Goal: Navigation & Orientation: Understand site structure

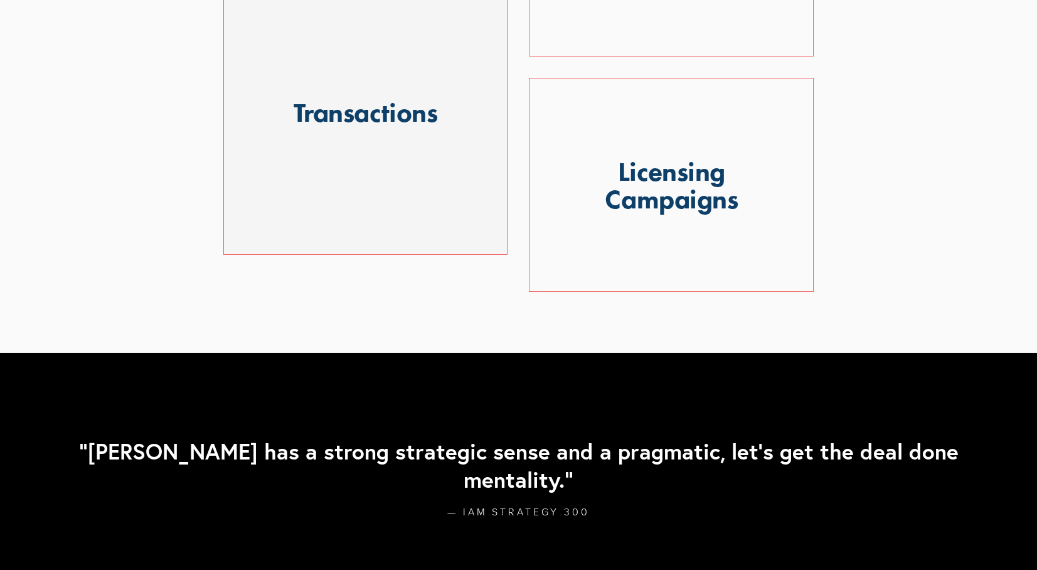
scroll to position [1461, 0]
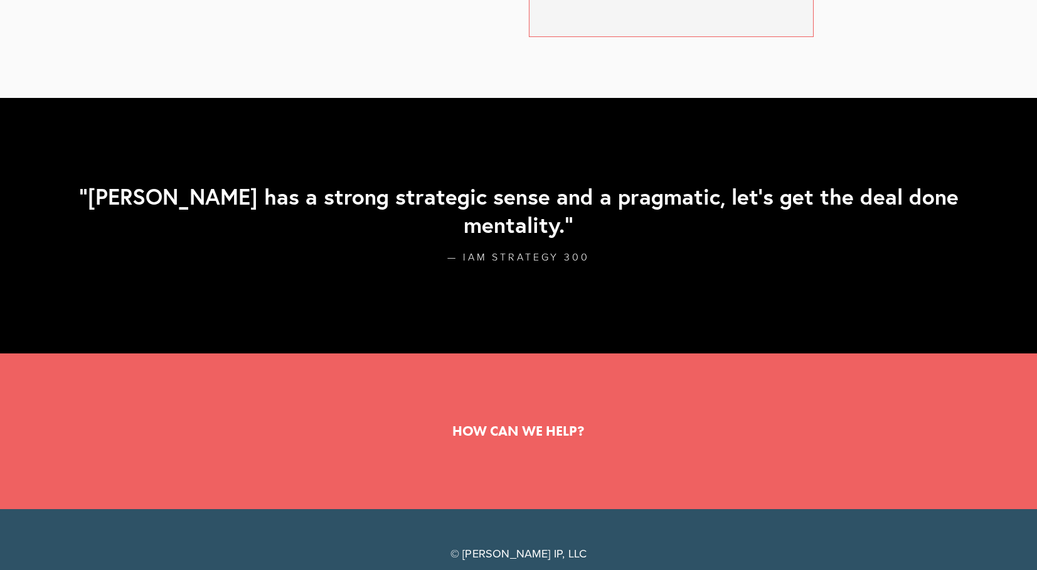
click at [510, 424] on link at bounding box center [518, 431] width 132 height 14
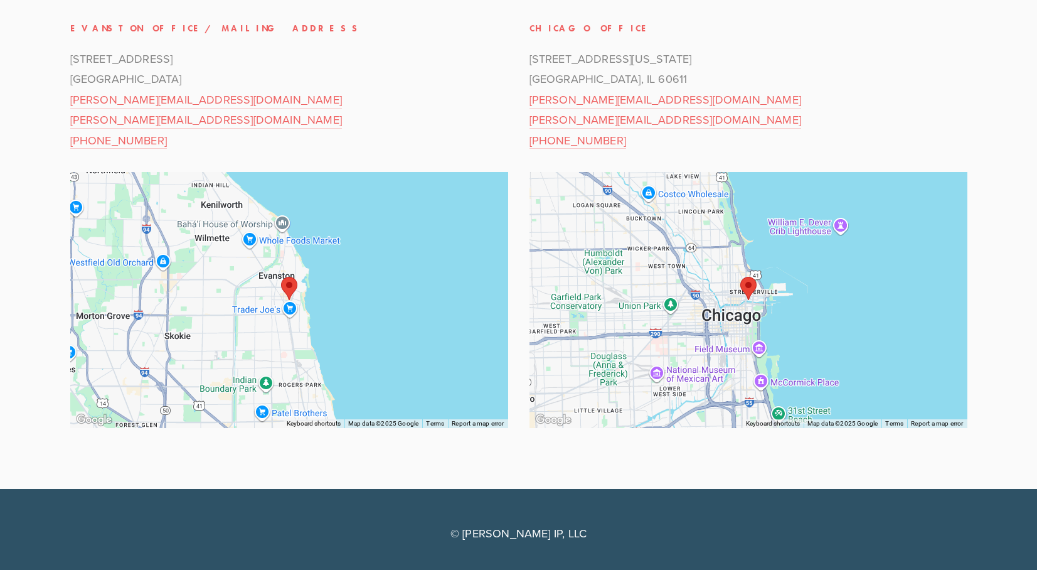
scroll to position [183, 0]
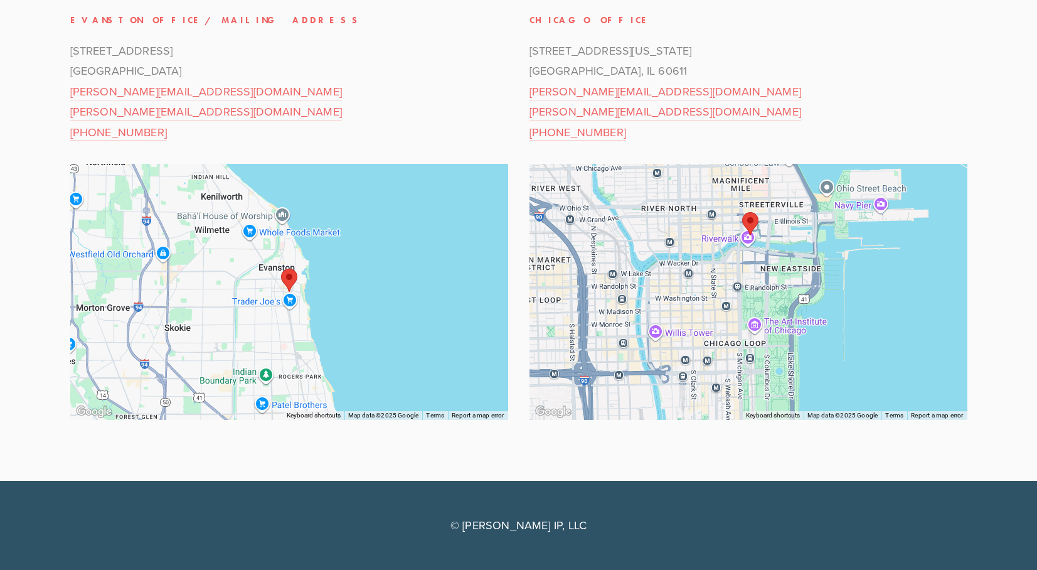
click at [810, 115] on p "401 North Michigan Avenue Chicago, IL 60611 steve@stegerip.com elizabeth@steger…" at bounding box center [748, 92] width 438 height 102
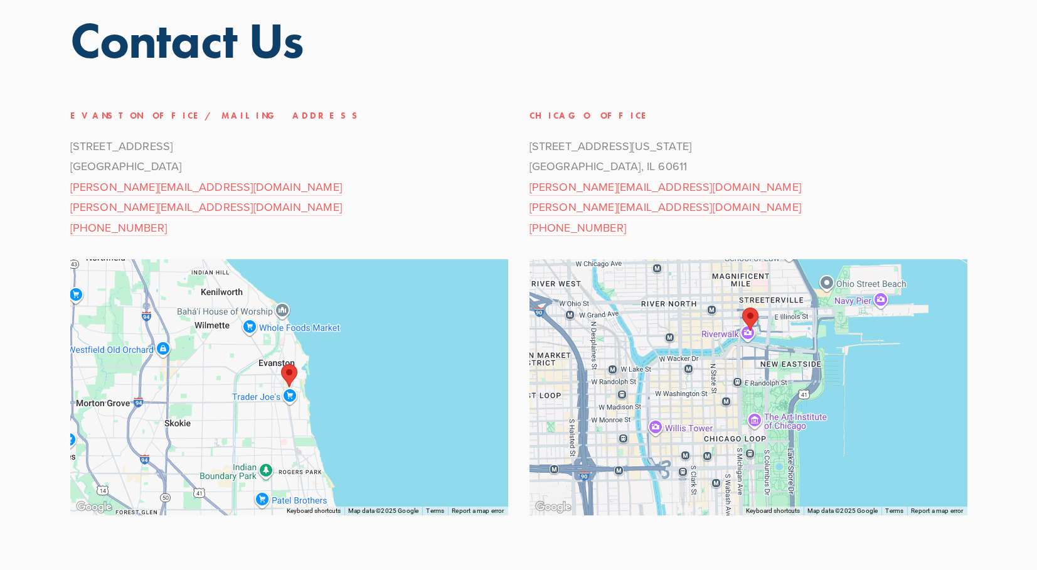
scroll to position [0, 0]
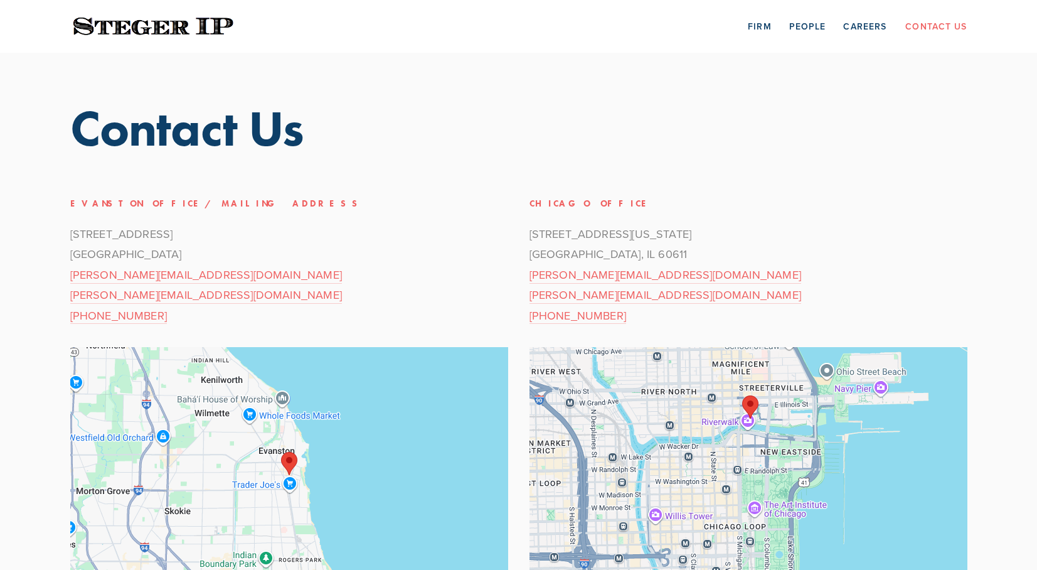
click at [166, 21] on img at bounding box center [153, 26] width 166 height 24
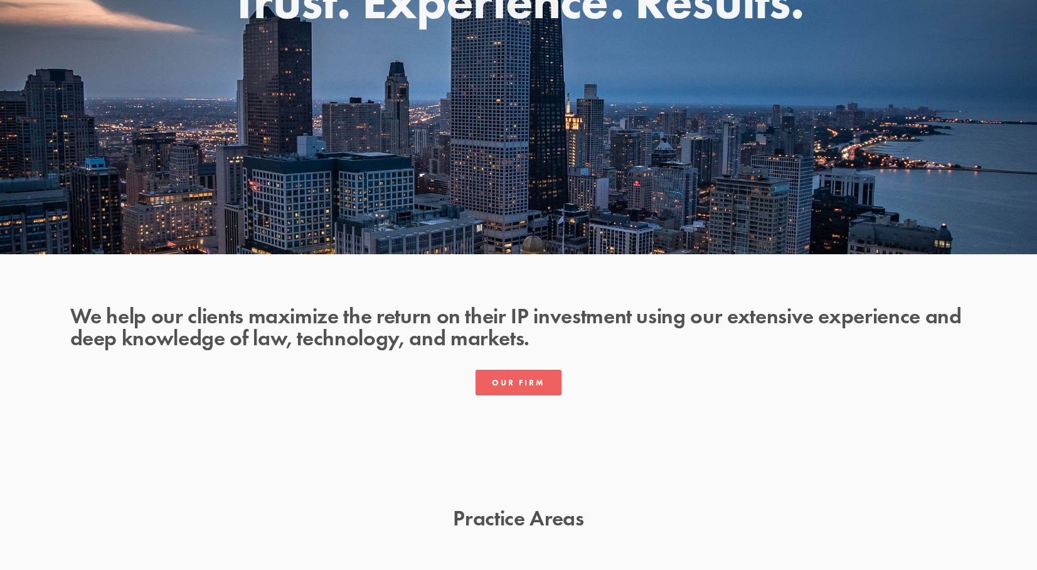
scroll to position [253, 0]
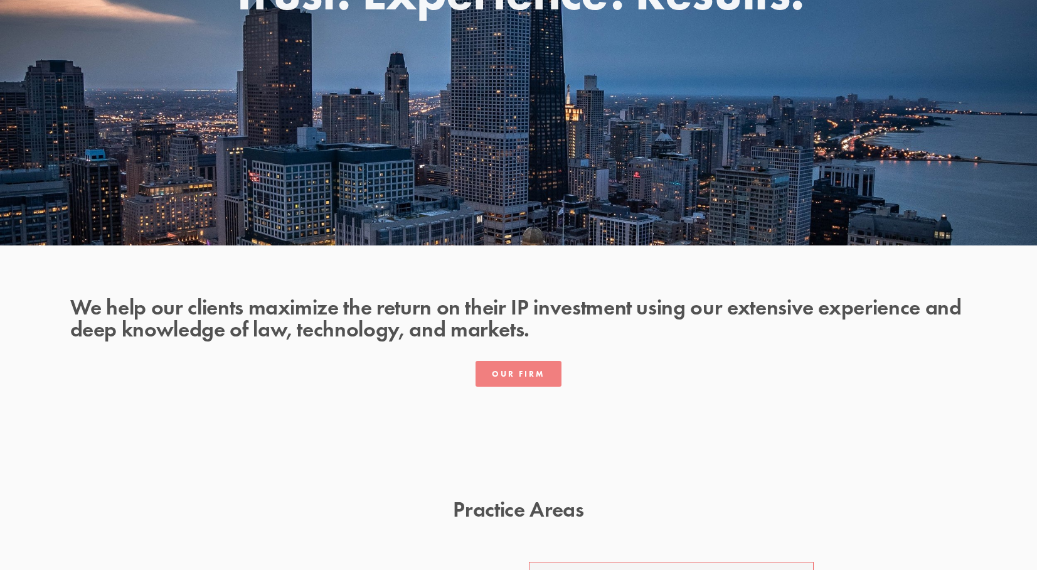
click at [519, 380] on link "Our Firm" at bounding box center [518, 374] width 87 height 26
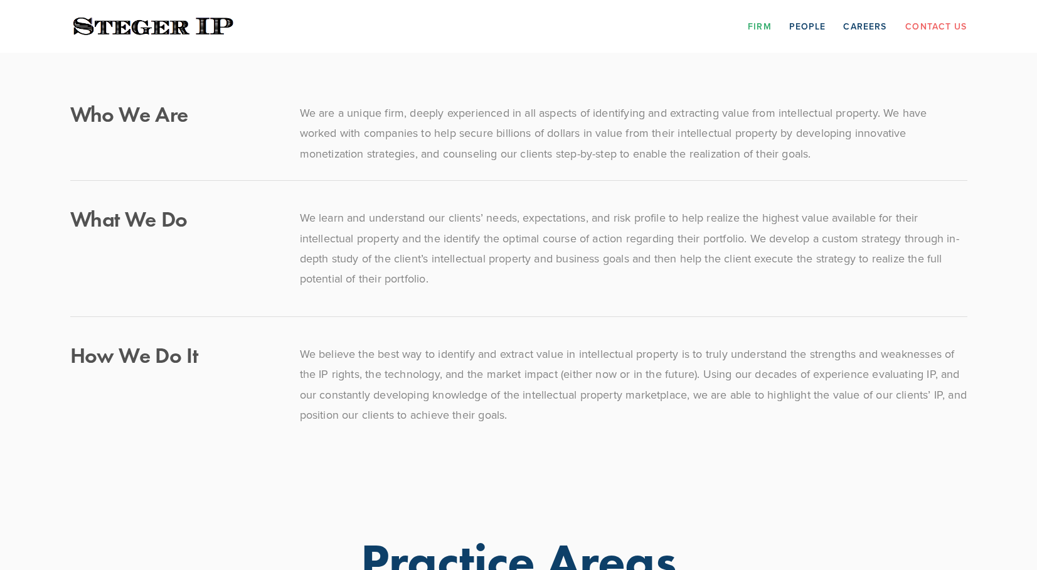
click at [124, 24] on img at bounding box center [153, 26] width 166 height 24
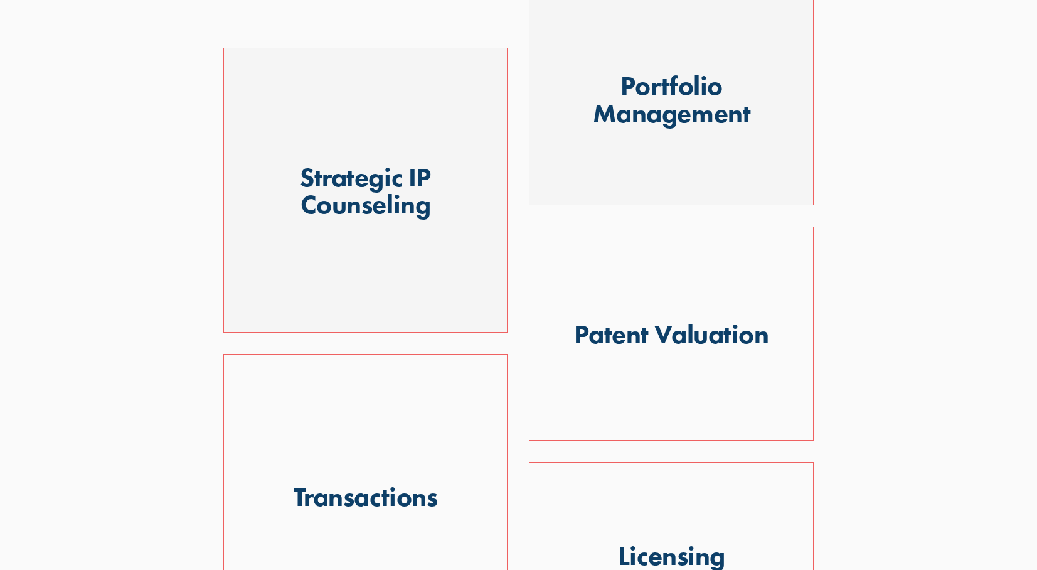
scroll to position [1003, 0]
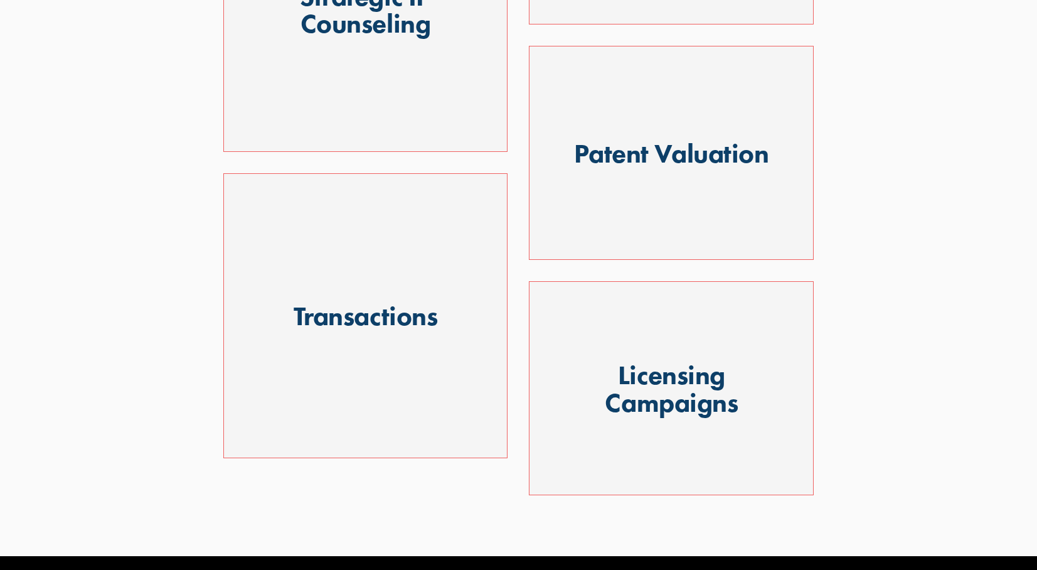
click at [386, 70] on div at bounding box center [365, 9] width 285 height 285
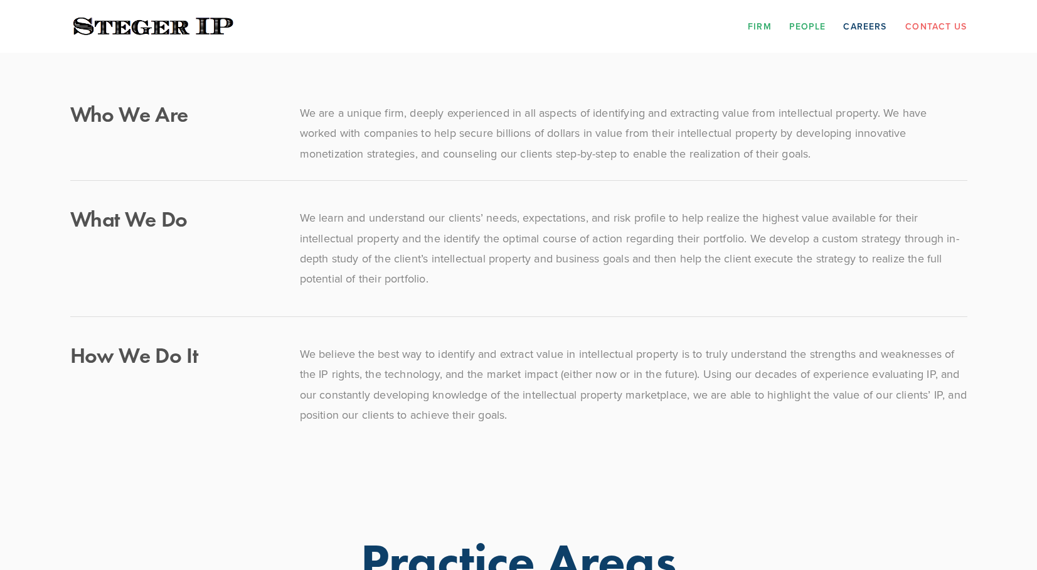
click at [821, 24] on link "People" at bounding box center [807, 25] width 37 height 19
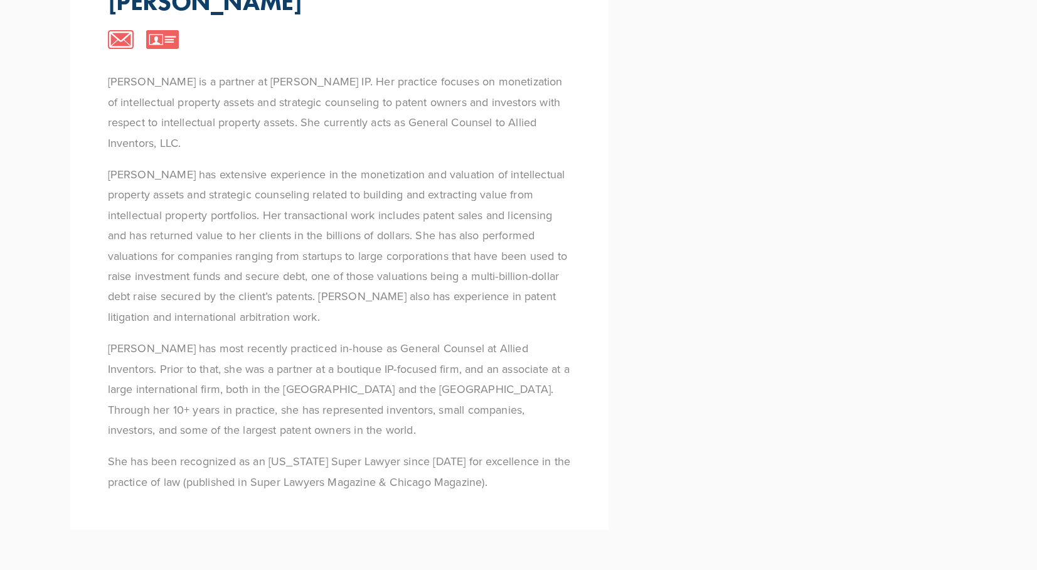
scroll to position [1034, 0]
